Goal: Information Seeking & Learning: Learn about a topic

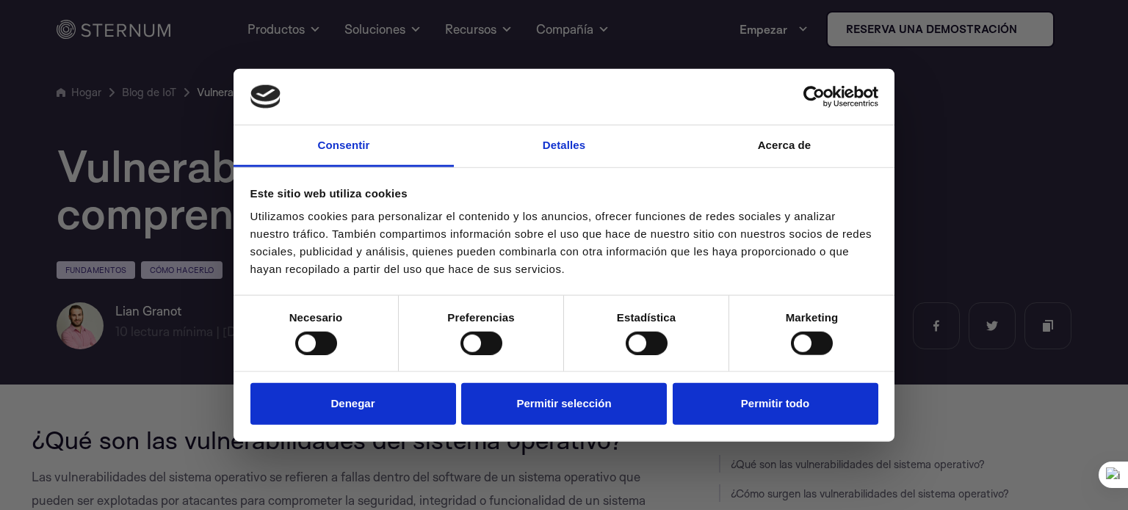
click at [541, 150] on link "Detalles" at bounding box center [564, 147] width 220 height 42
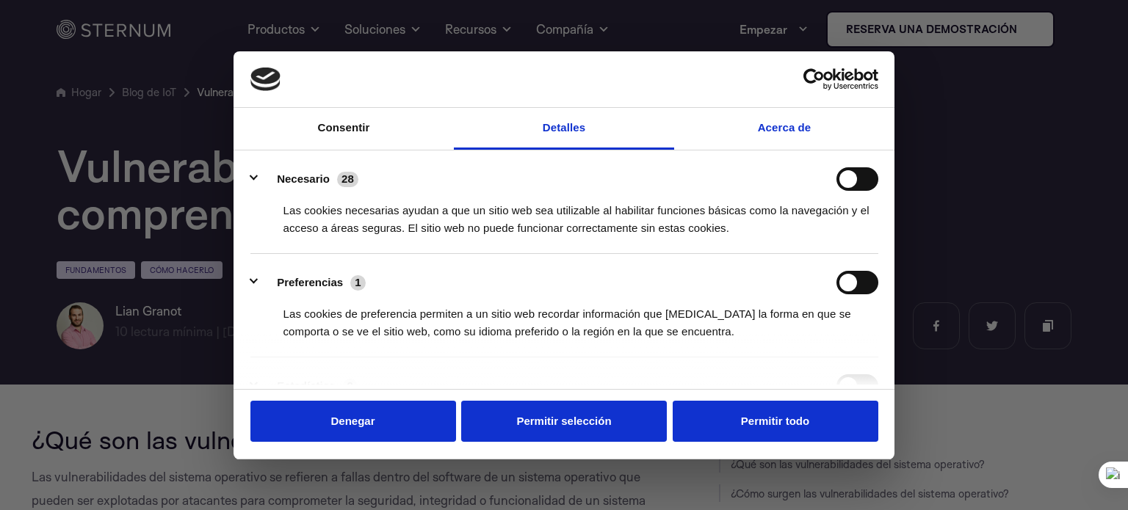
click at [768, 129] on font "Acerca de" at bounding box center [785, 127] width 54 height 12
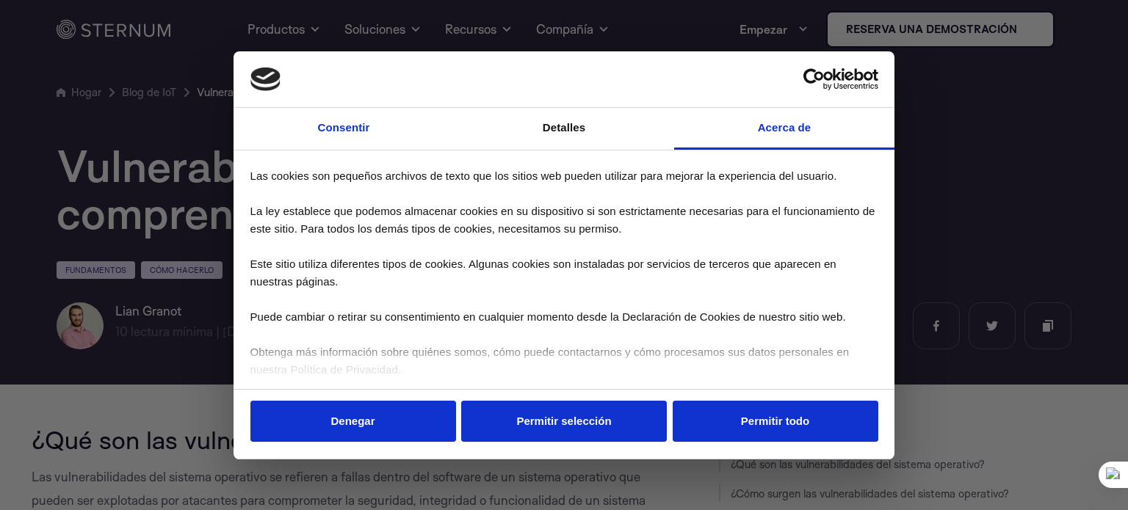
click at [353, 115] on link "Consentir" at bounding box center [344, 129] width 220 height 42
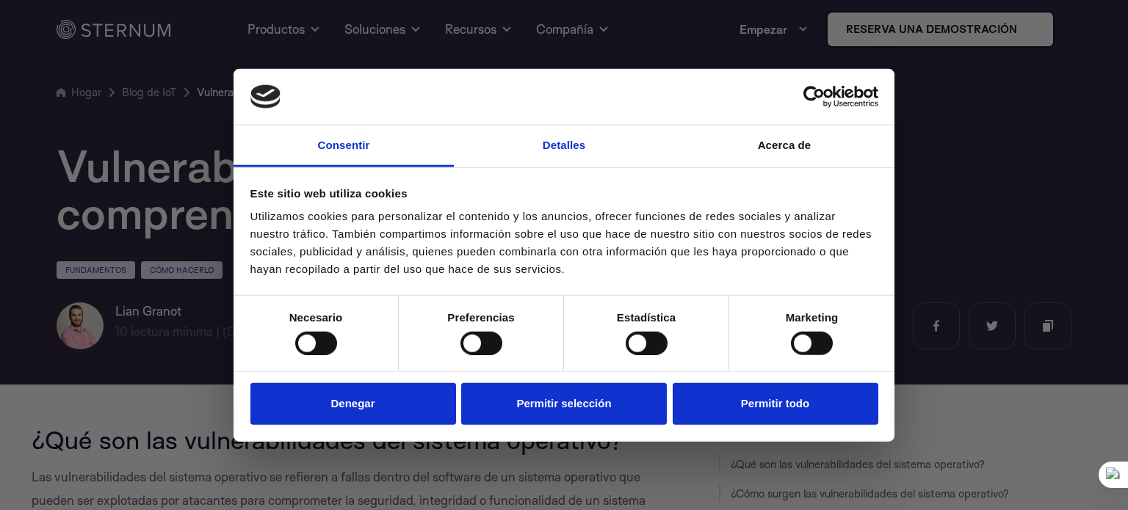
click at [561, 143] on font "Detalles" at bounding box center [564, 145] width 43 height 12
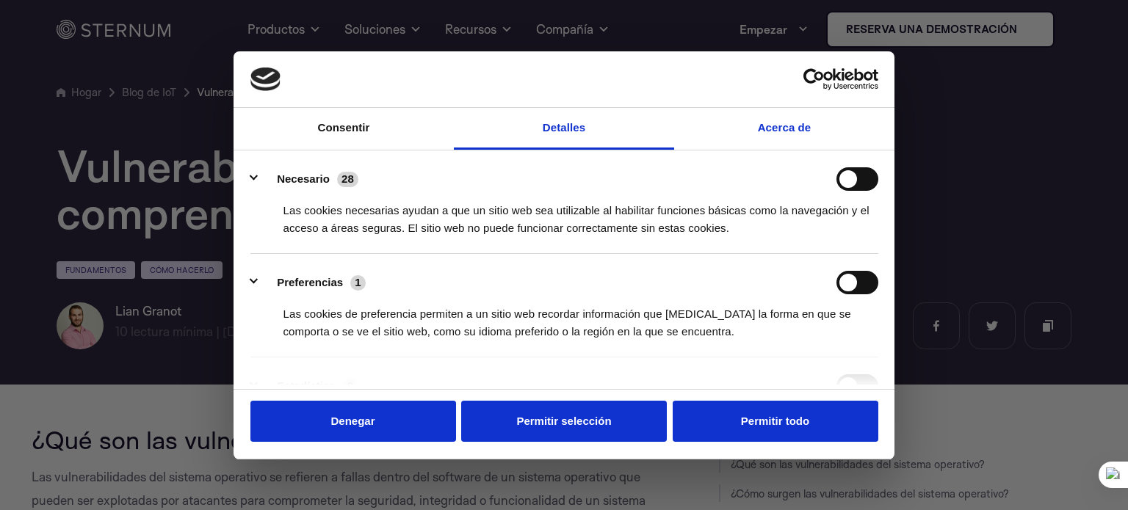
click at [783, 130] on font "Acerca de" at bounding box center [785, 127] width 54 height 12
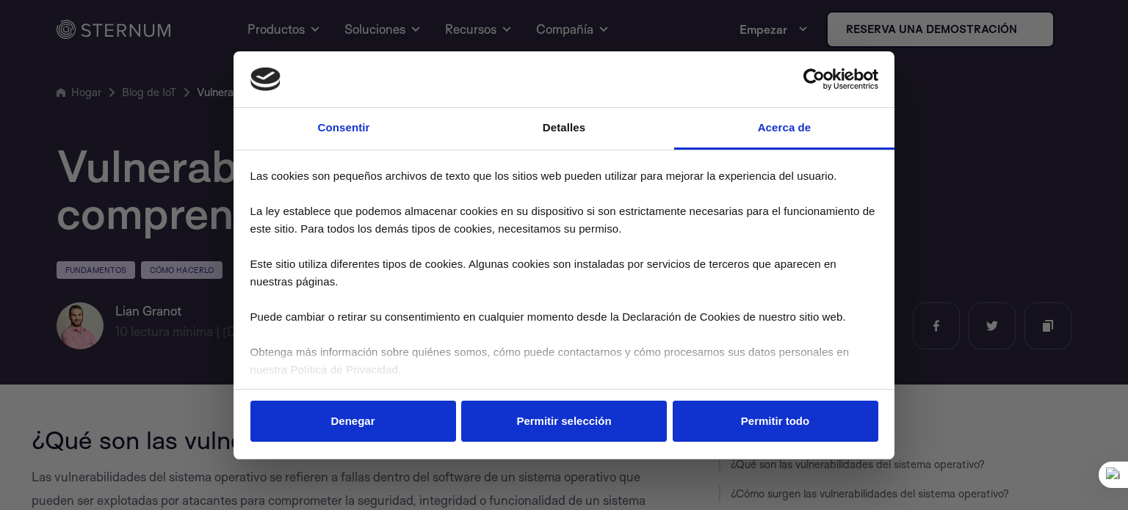
click at [333, 142] on link "Consentir" at bounding box center [344, 129] width 220 height 42
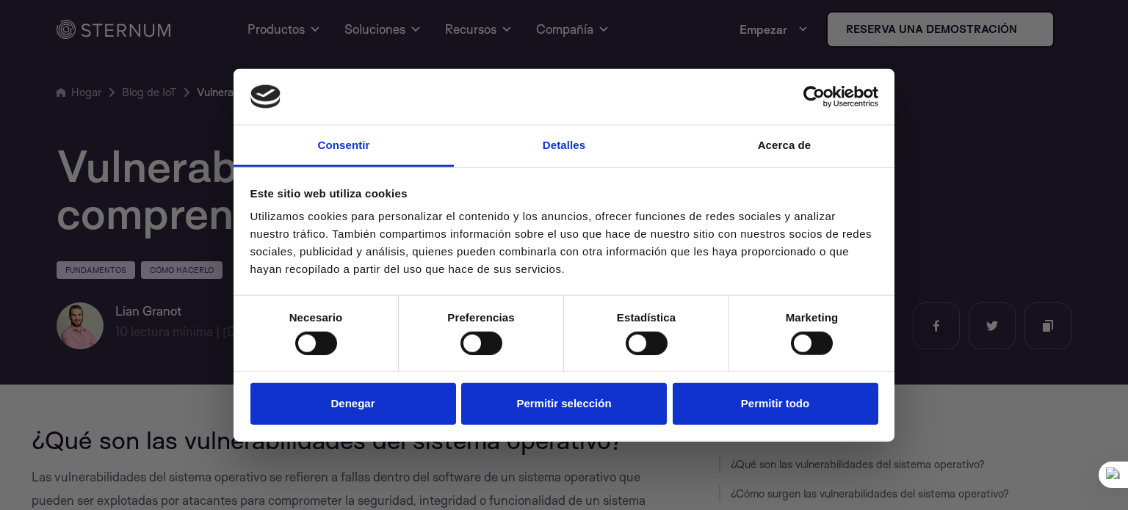
click at [583, 145] on font "Detalles" at bounding box center [564, 145] width 43 height 12
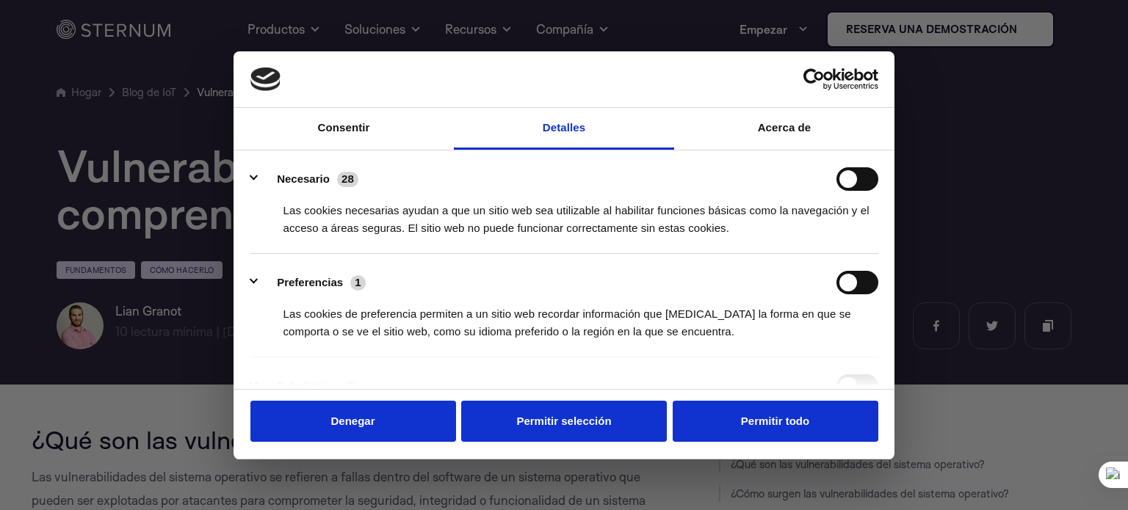
click at [1058, 188] on div at bounding box center [569, 258] width 1139 height 516
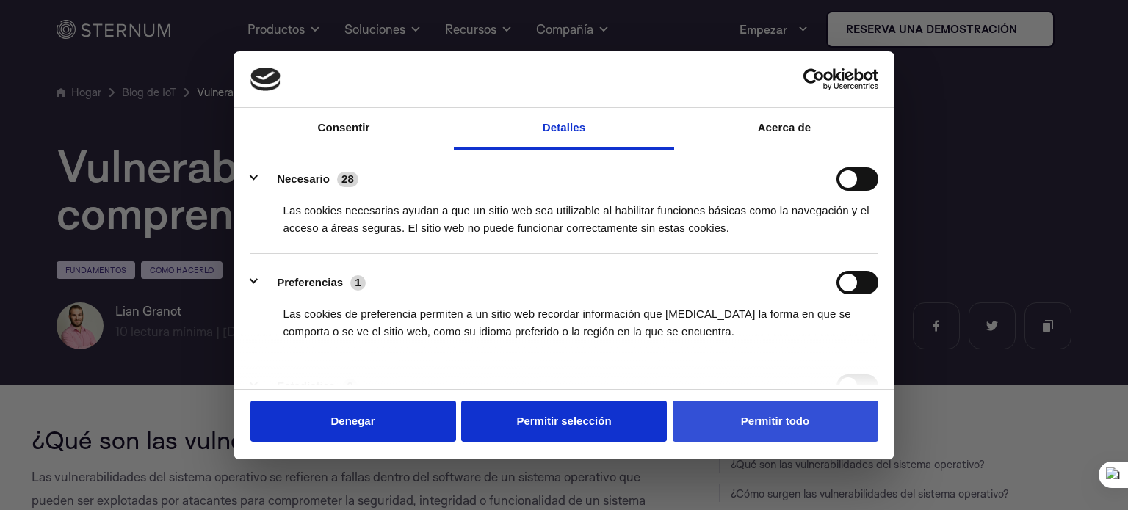
click at [770, 416] on font "Permitir todo" at bounding box center [775, 421] width 68 height 12
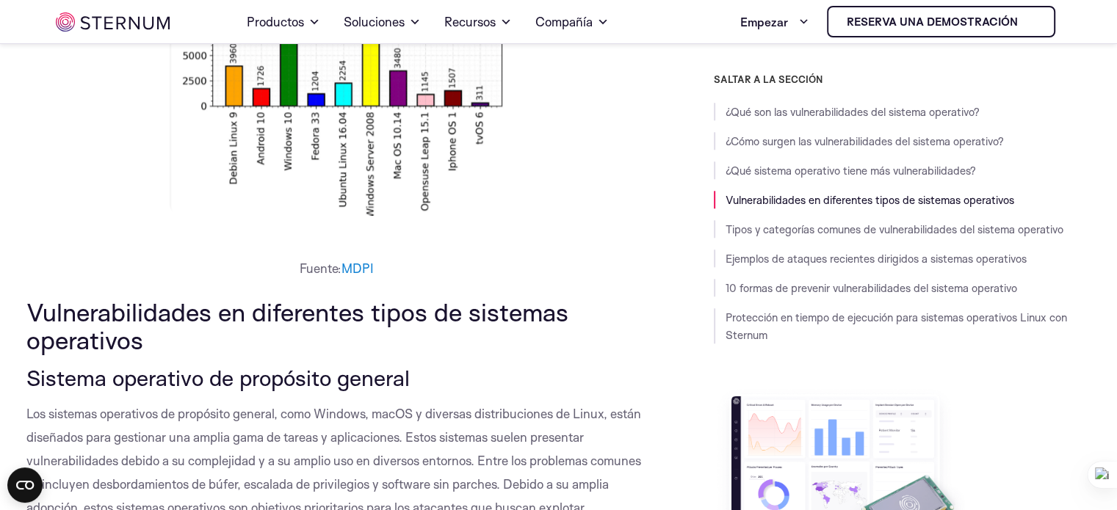
scroll to position [1191, 0]
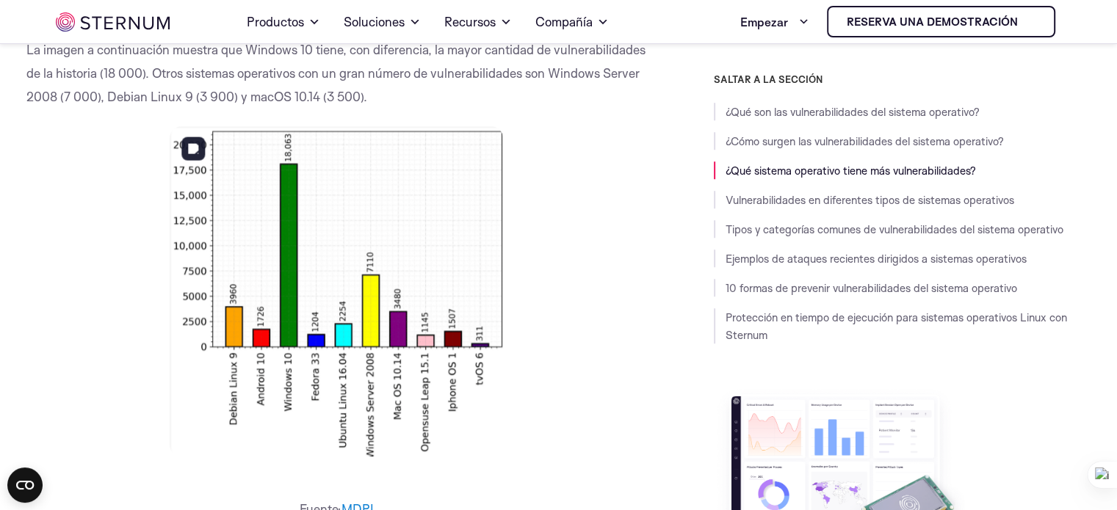
click at [478, 226] on img at bounding box center [336, 291] width 333 height 331
